Goal: Obtain resource: Download file/media

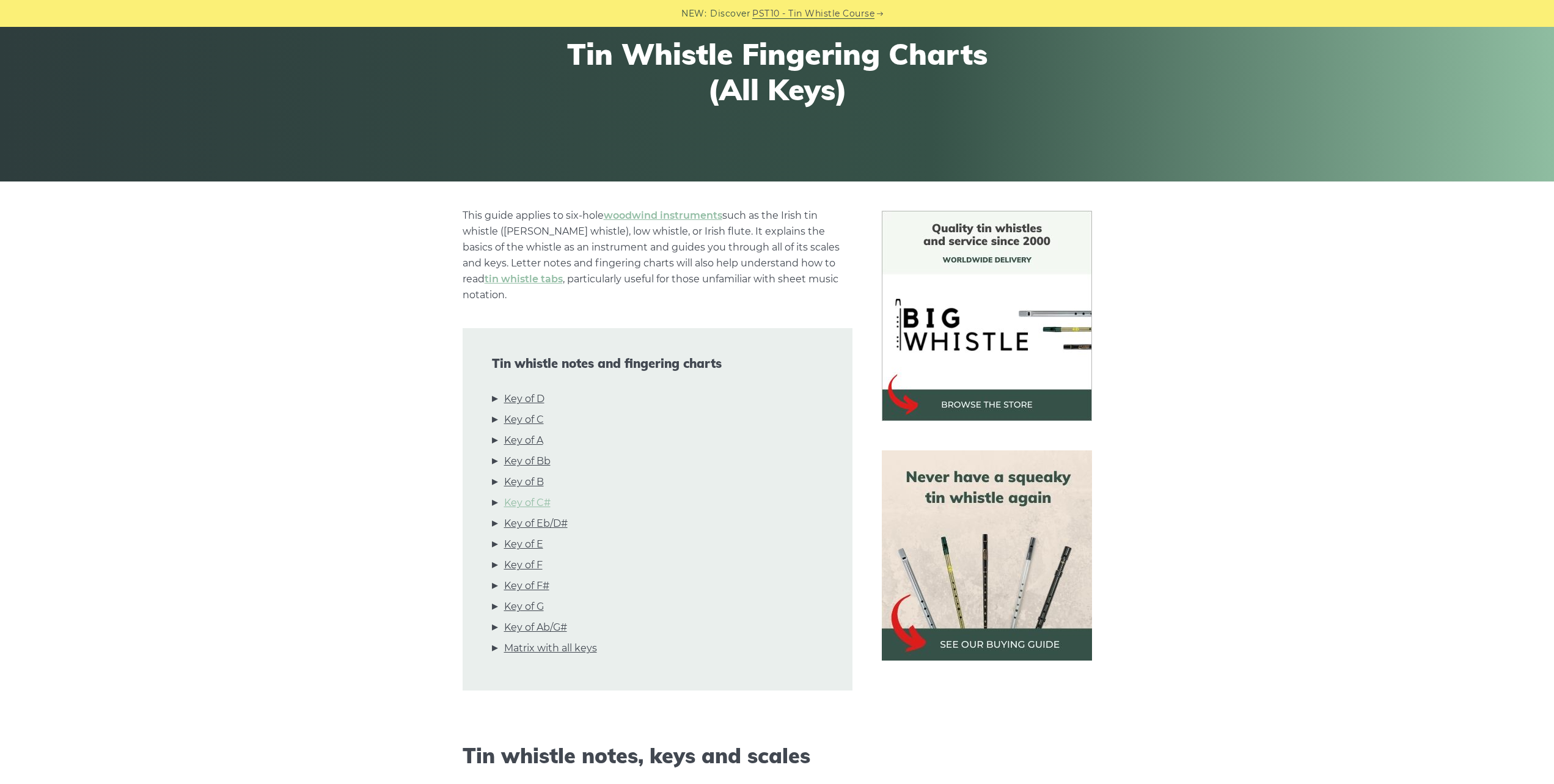
scroll to position [245, 0]
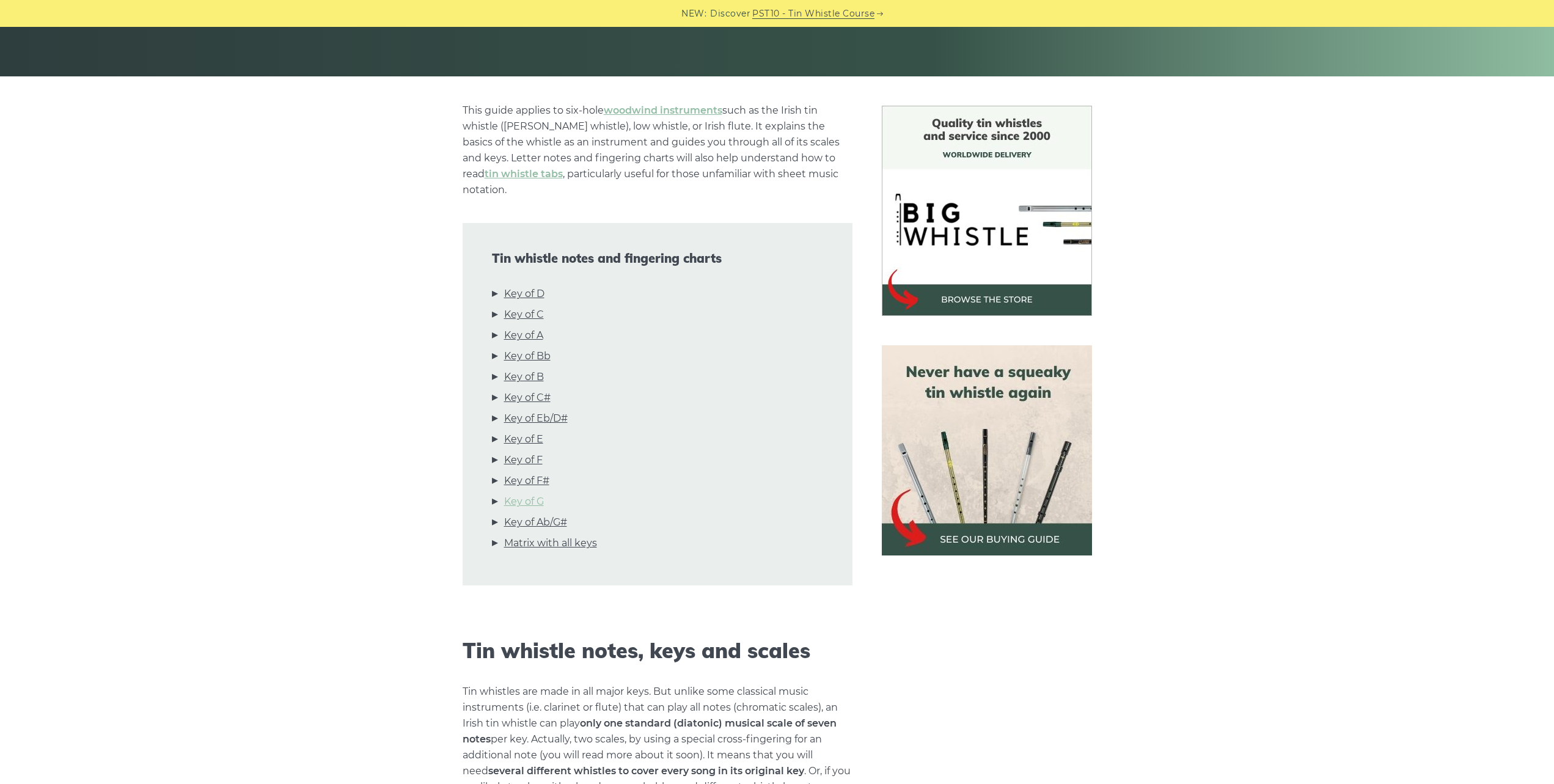
click at [527, 494] on link "Key of G" at bounding box center [524, 502] width 40 height 16
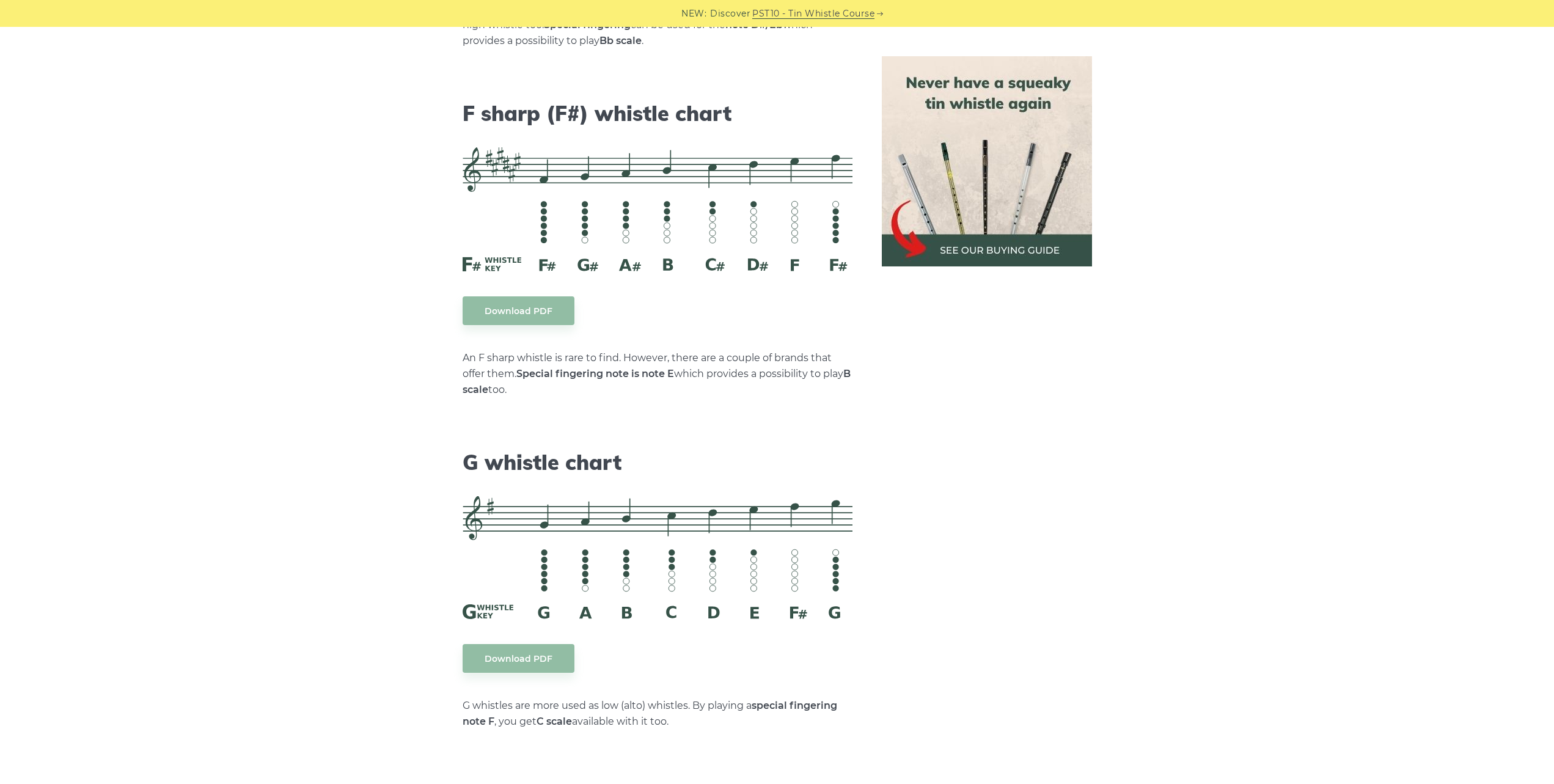
scroll to position [6003, 0]
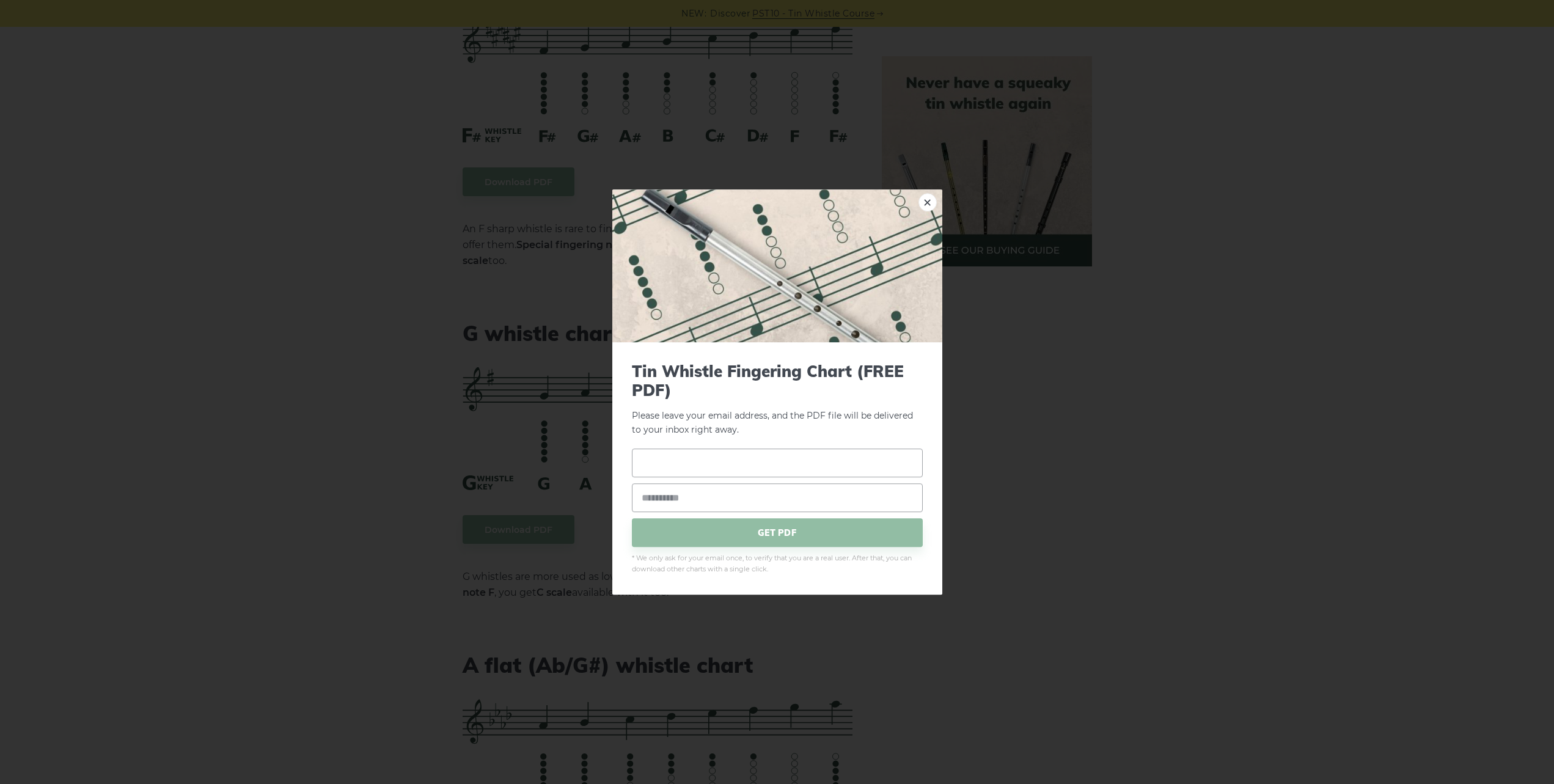
click at [647, 460] on input "text" at bounding box center [777, 463] width 291 height 29
type input "****"
click at [687, 497] on input "email" at bounding box center [777, 498] width 291 height 29
type input "**********"
click at [773, 532] on span "GET PDF" at bounding box center [777, 533] width 291 height 29
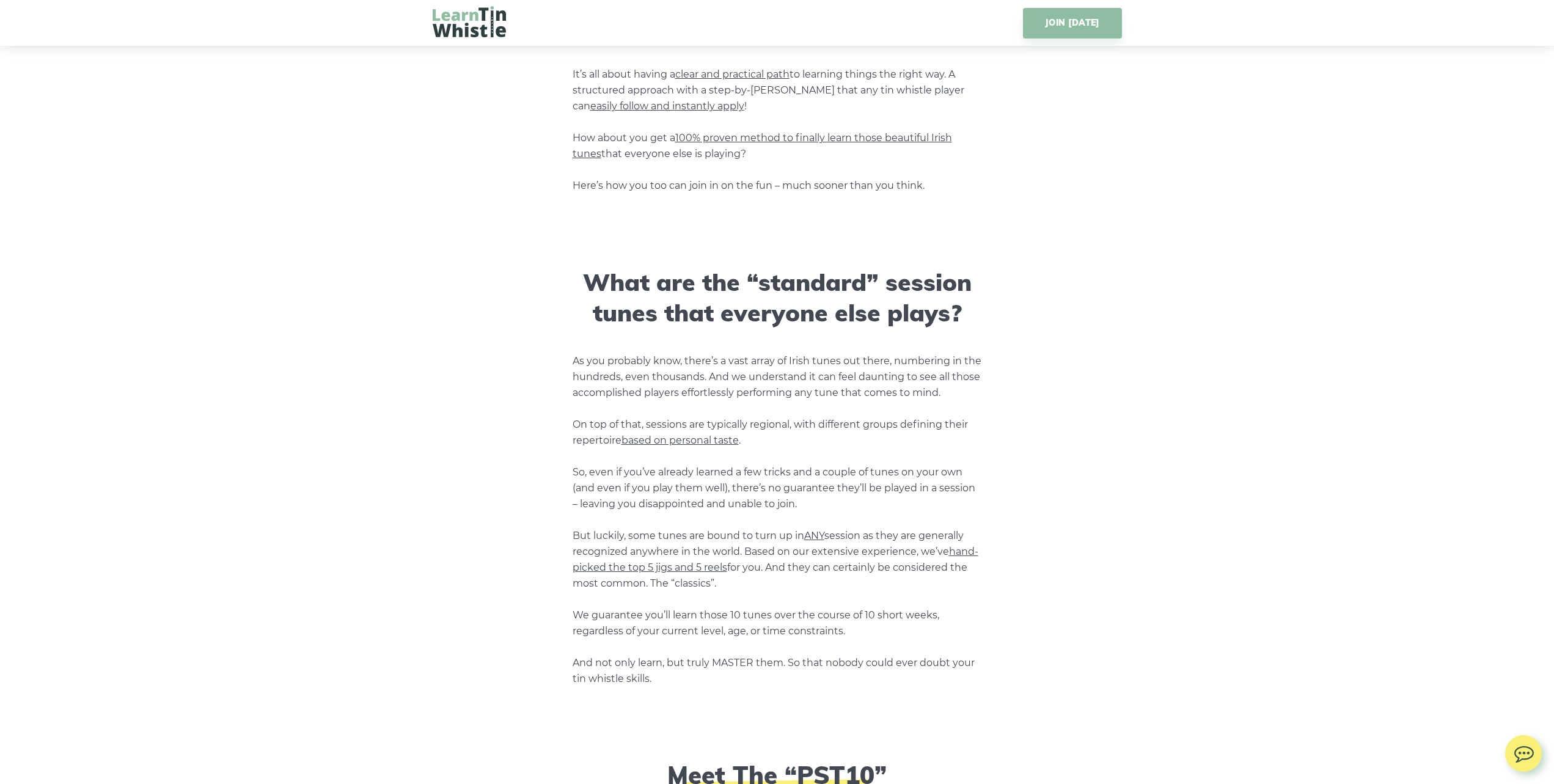
scroll to position [1222, 0]
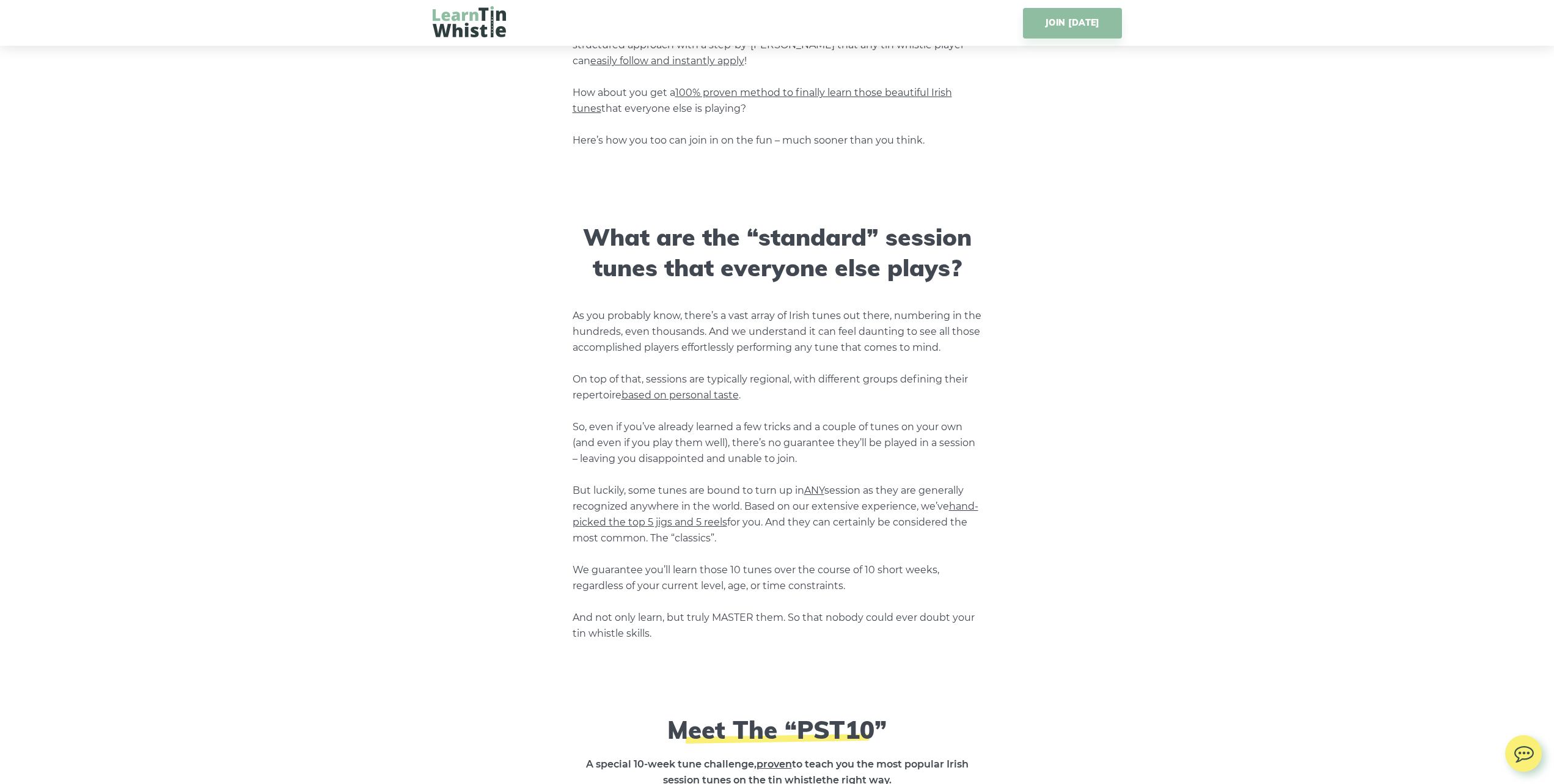
click at [630, 520] on span "hand-picked the top 5 jigs and 5 reels" at bounding box center [776, 514] width 406 height 28
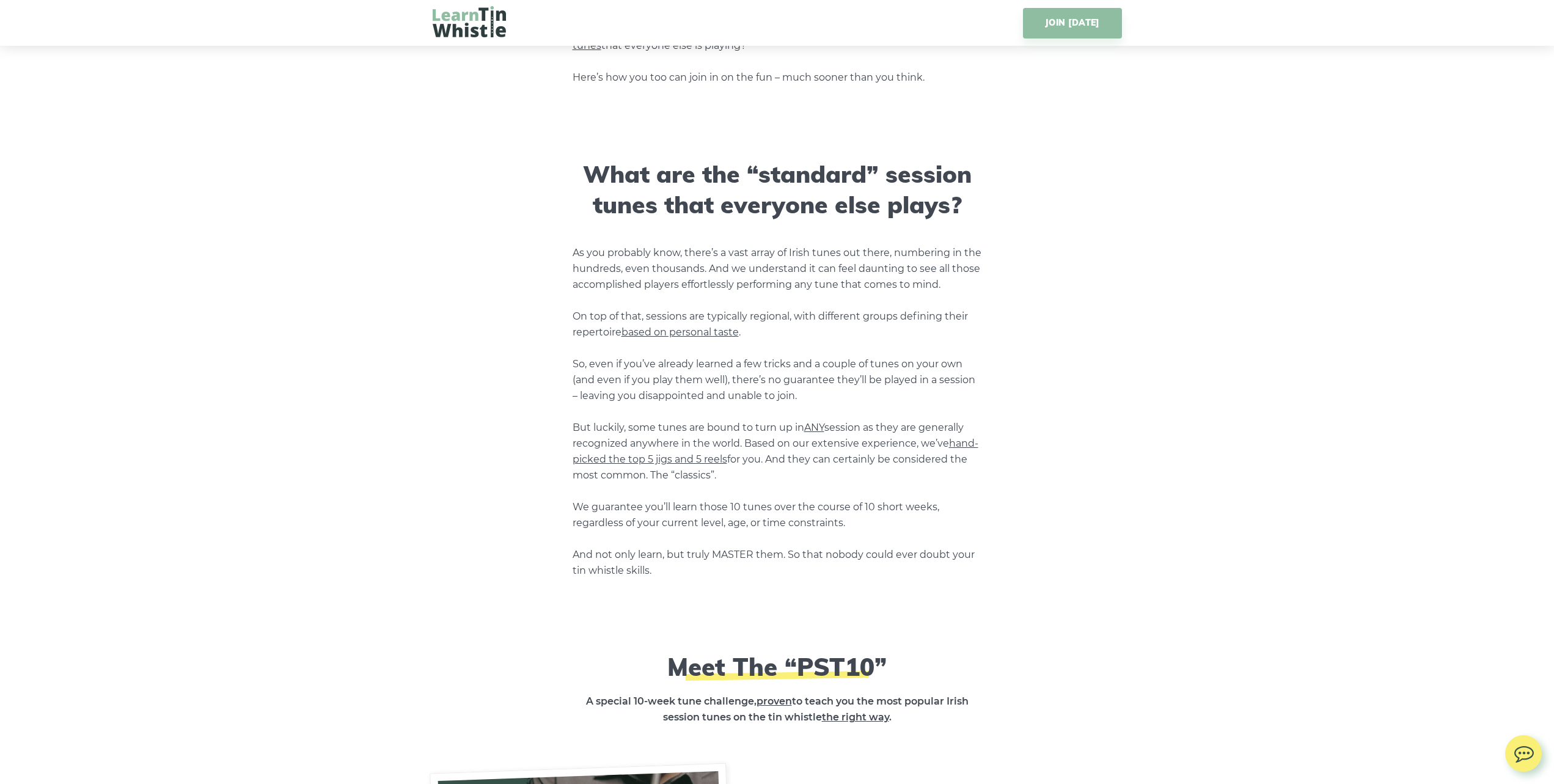
scroll to position [1343, 0]
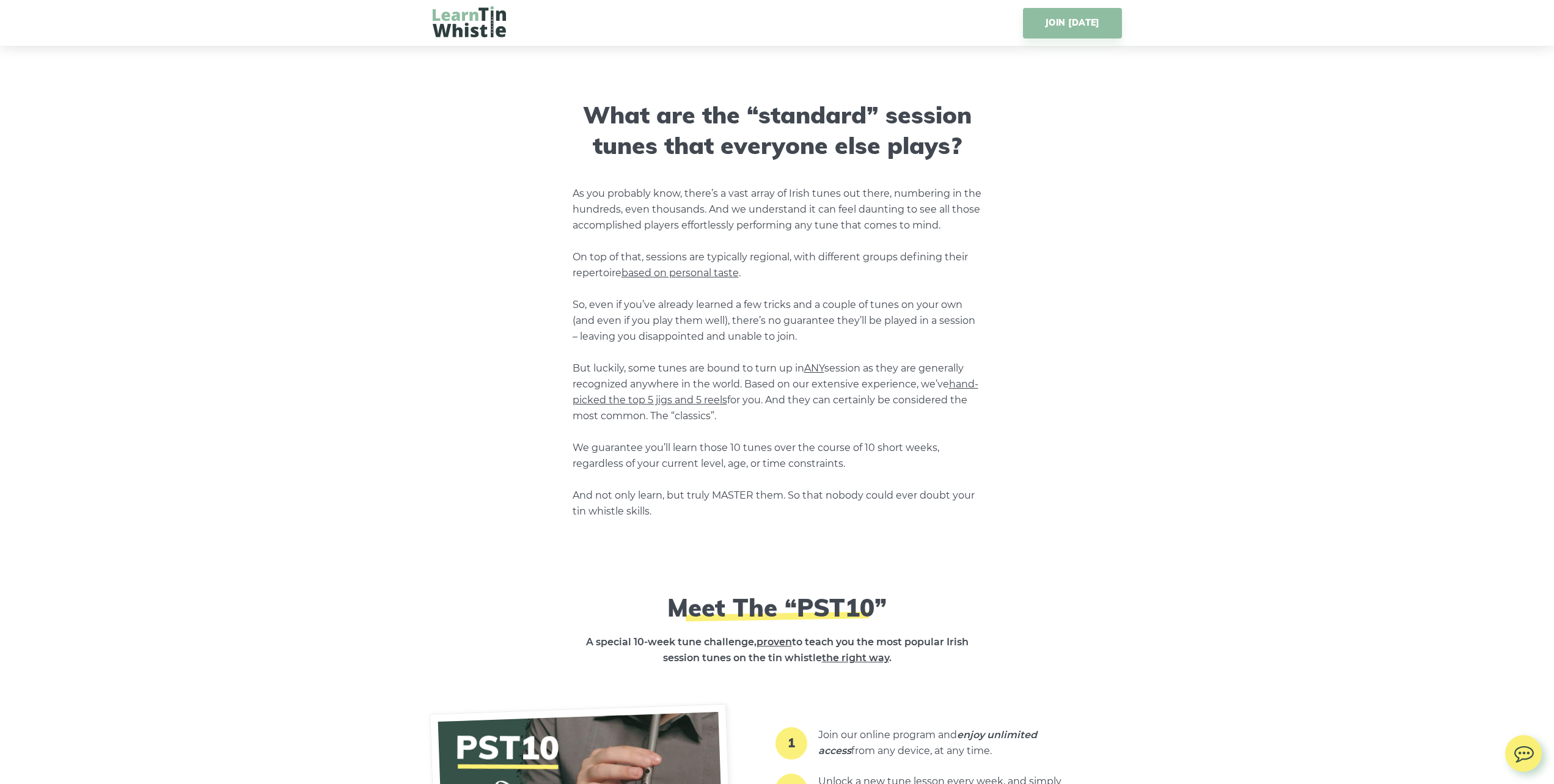
click at [675, 401] on span "hand-picked the top 5 jigs and 5 reels" at bounding box center [776, 392] width 406 height 28
click at [963, 384] on span "hand-picked the top 5 jigs and 5 reels" at bounding box center [776, 392] width 406 height 28
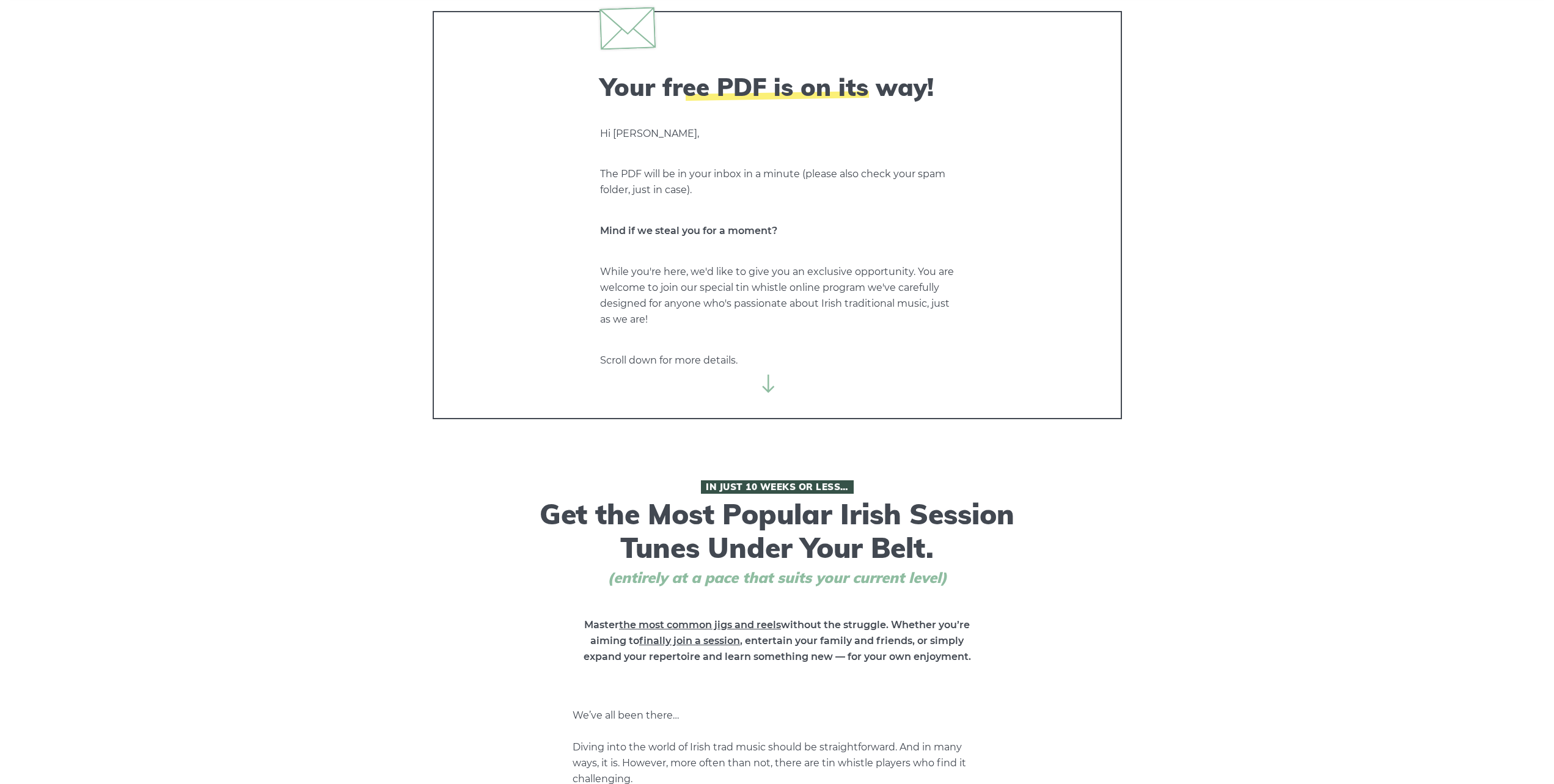
scroll to position [0, 0]
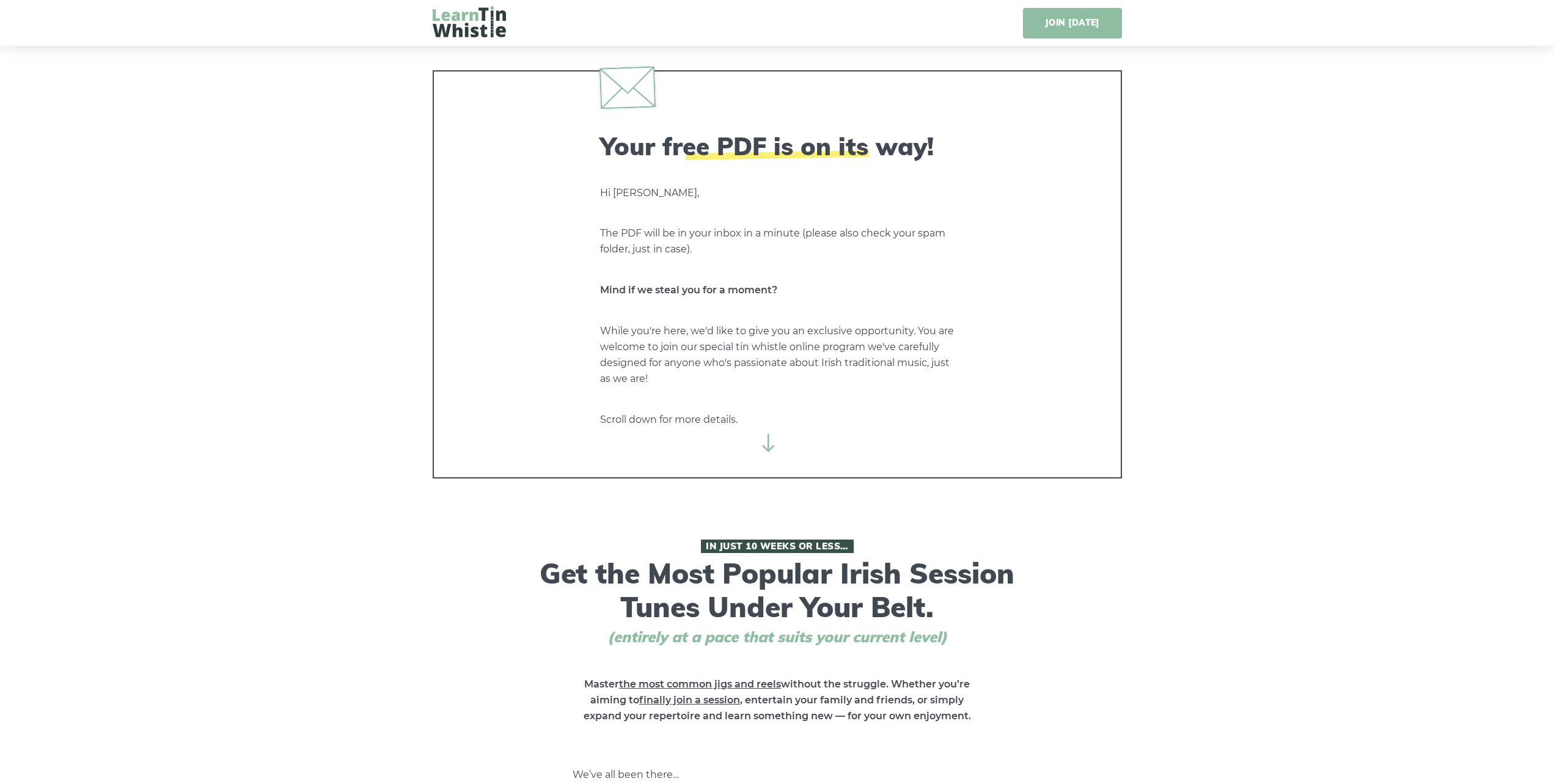
click at [1050, 15] on link "JOIN [DATE]" at bounding box center [1072, 23] width 98 height 31
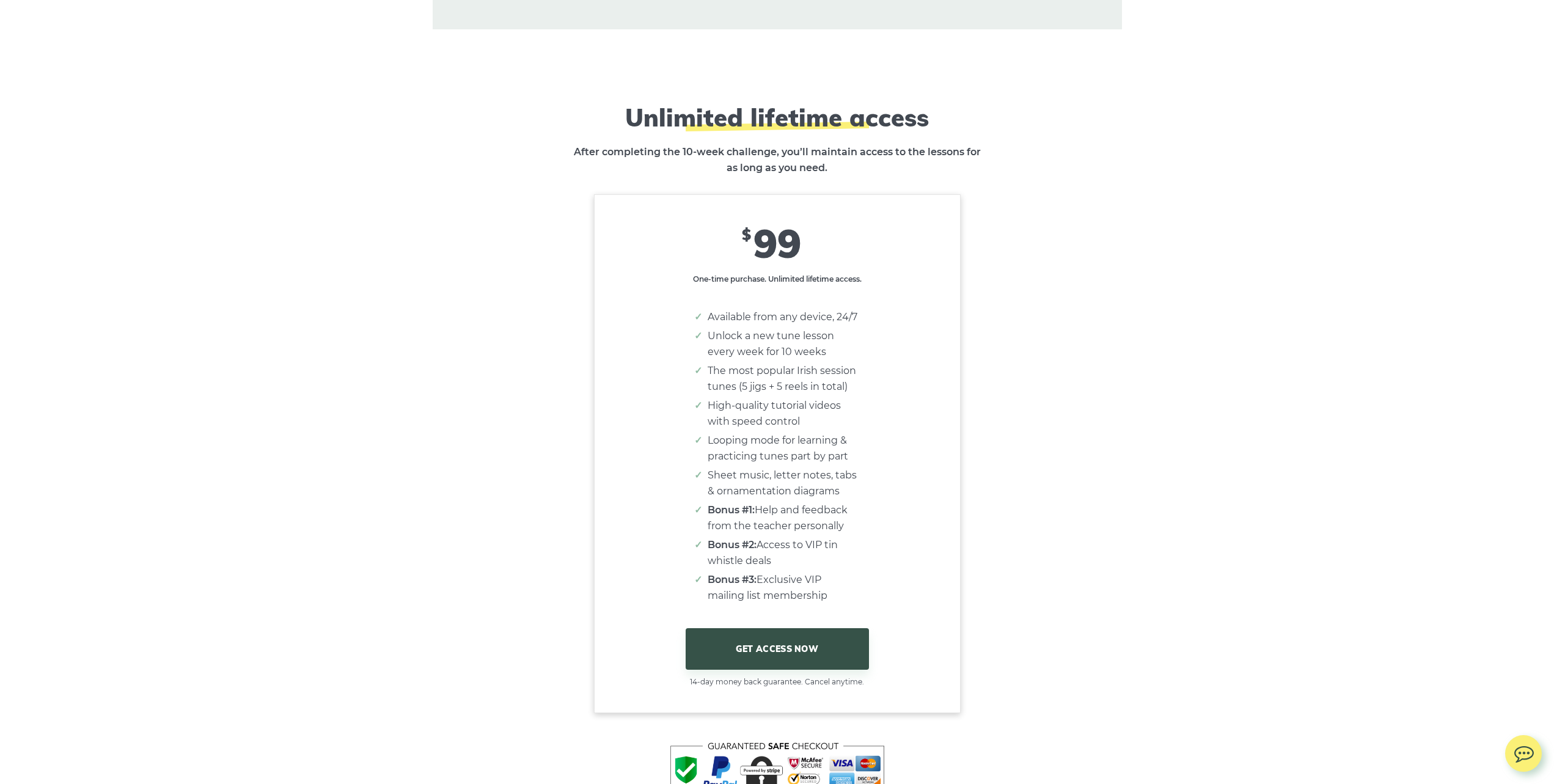
scroll to position [7663, 0]
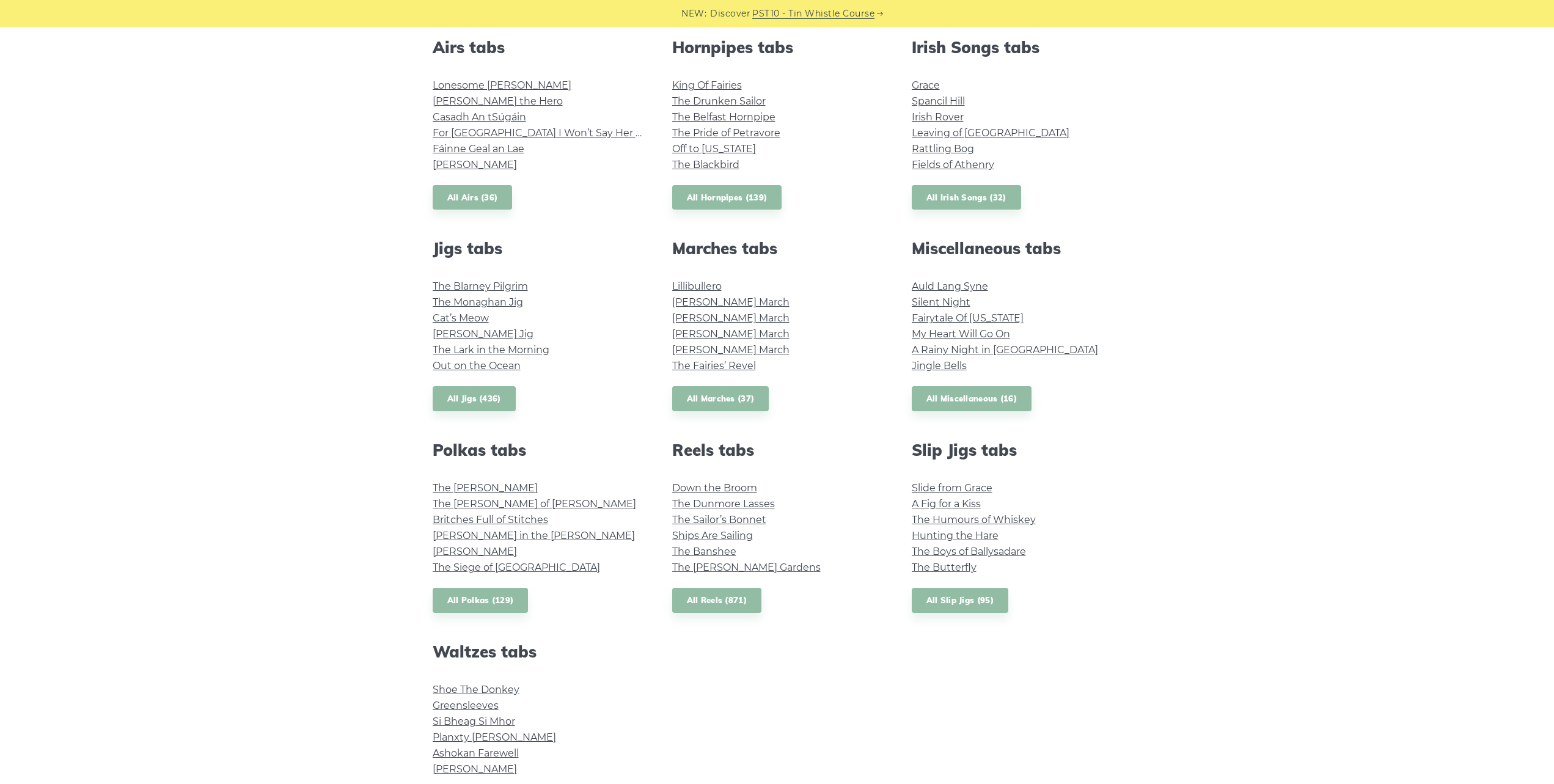
scroll to position [245, 0]
